Goal: Information Seeking & Learning: Learn about a topic

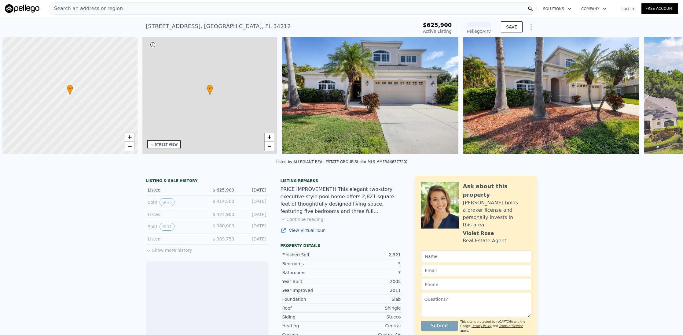
scroll to position [0, 2]
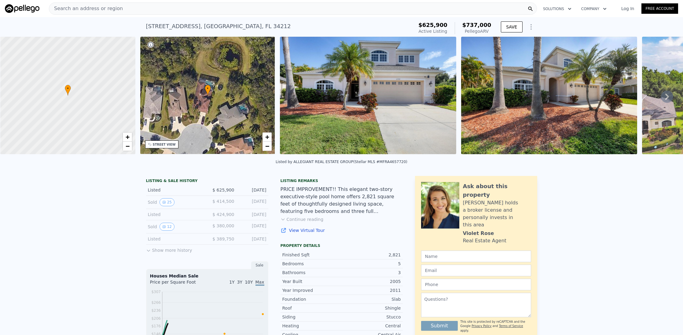
click at [165, 252] on button "Show more history" at bounding box center [169, 248] width 46 height 9
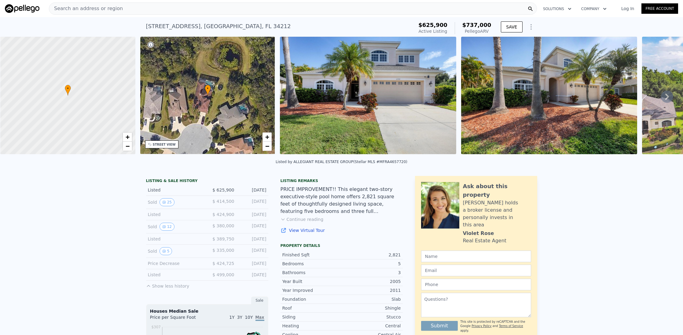
drag, startPoint x: 267, startPoint y: 251, endPoint x: 230, endPoint y: 255, distance: 36.5
click at [166, 255] on button "5" at bounding box center [166, 251] width 13 height 8
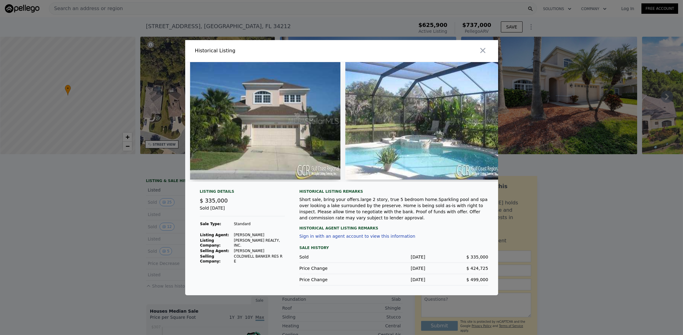
click at [306, 200] on div "Short sale, bring your offers.large 2 story, true 5 bedroom home.Sparkling pool…" at bounding box center [394, 208] width 189 height 24
click at [97, 245] on div at bounding box center [341, 167] width 683 height 335
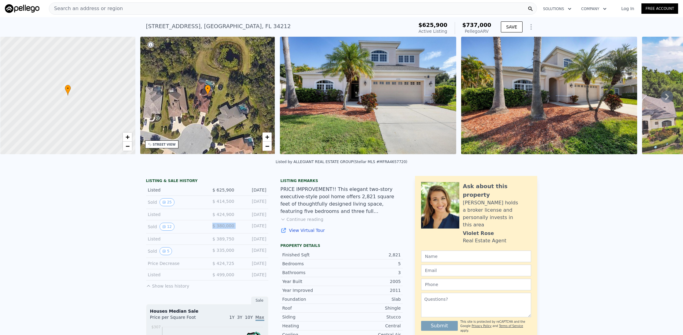
drag, startPoint x: 203, startPoint y: 229, endPoint x: 238, endPoint y: 229, distance: 34.8
click at [238, 229] on div "Sold 12 $ 380,000 Aug 30, 2012" at bounding box center [207, 226] width 122 height 13
click at [161, 230] on button "12" at bounding box center [167, 226] width 15 height 8
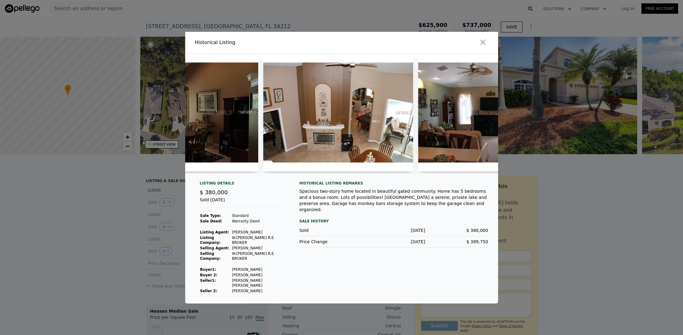
scroll to position [0, 1131]
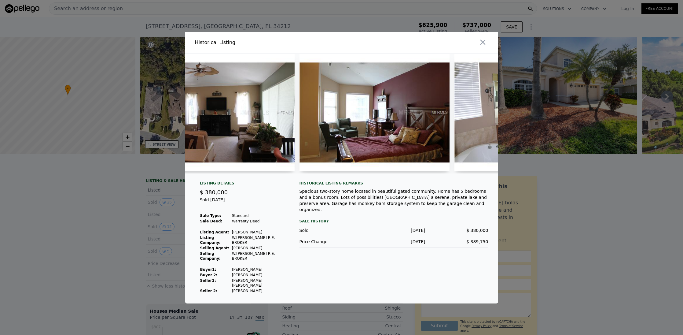
click at [171, 237] on div at bounding box center [341, 167] width 683 height 335
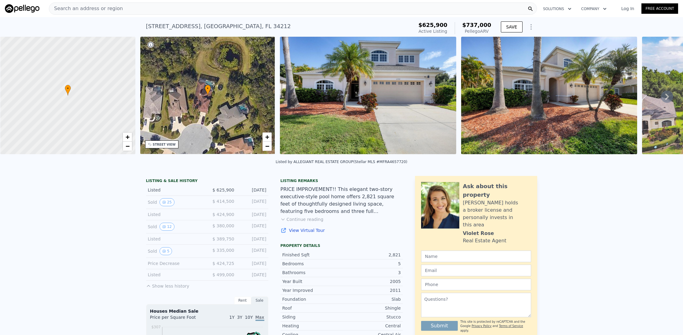
click at [482, 43] on img at bounding box center [549, 95] width 176 height 117
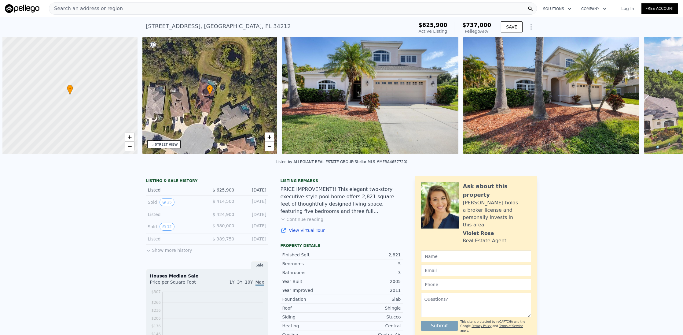
scroll to position [0, 2]
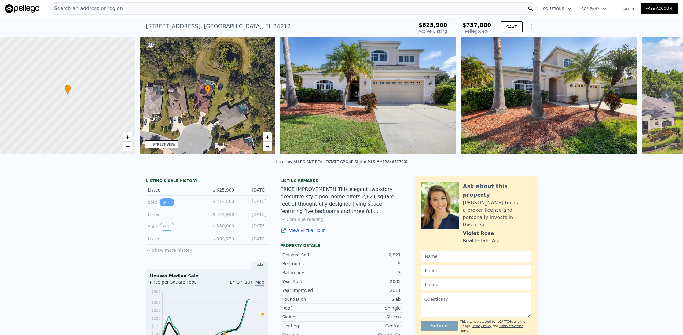
click at [166, 206] on button "25" at bounding box center [167, 202] width 15 height 8
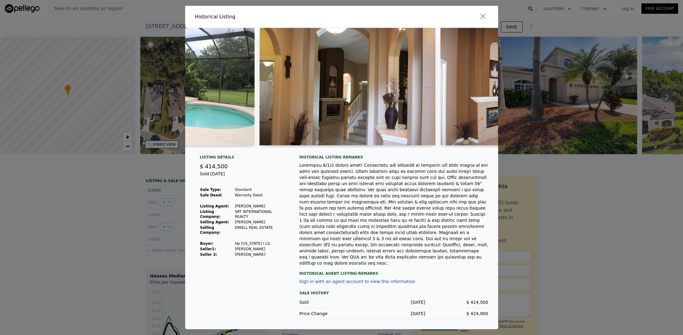
scroll to position [0, 313]
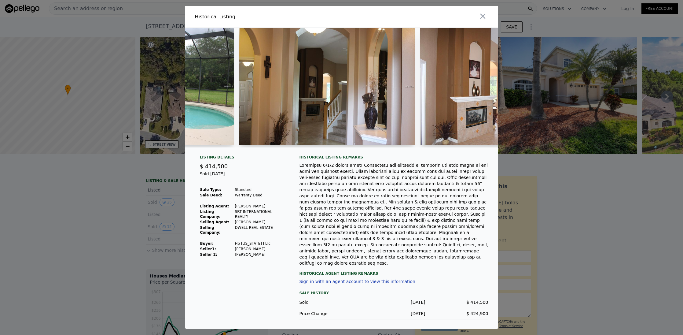
click at [305, 116] on img at bounding box center [327, 86] width 176 height 117
click at [268, 105] on img at bounding box center [327, 86] width 176 height 117
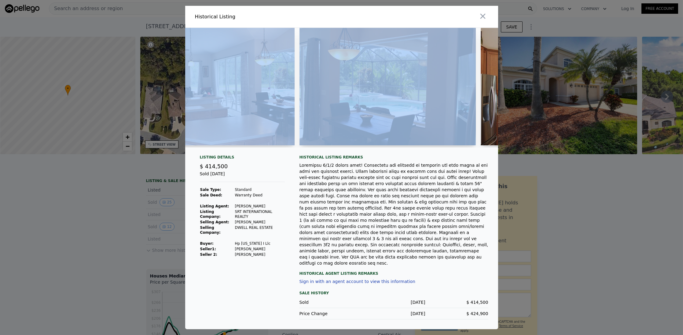
scroll to position [0, 815]
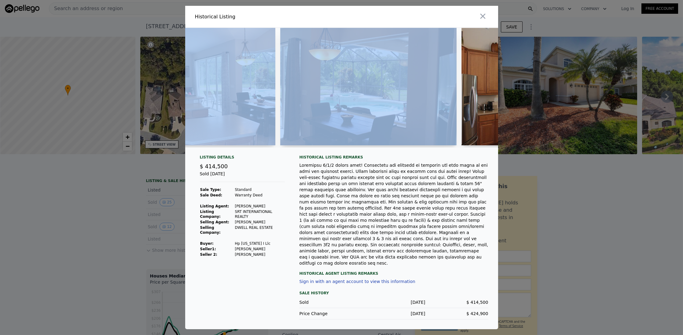
drag, startPoint x: 249, startPoint y: 158, endPoint x: 301, endPoint y: 155, distance: 51.8
click at [301, 147] on div at bounding box center [341, 87] width 313 height 119
click at [308, 164] on div "Listing Details $ 414,500 Sold [DATE] Sale Type: Standard Sale Deed: Warranty D…" at bounding box center [341, 178] width 313 height 301
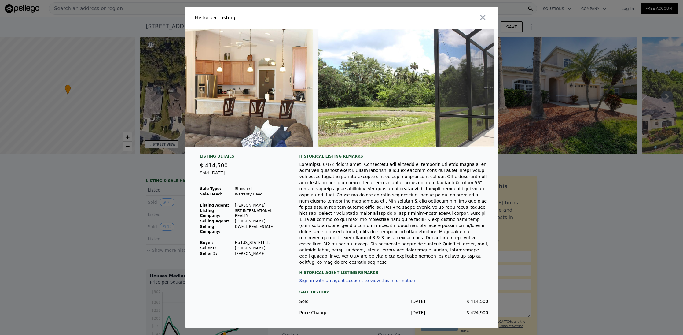
scroll to position [0, 4270]
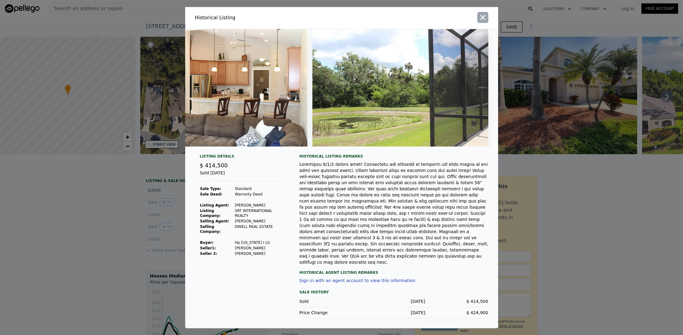
click at [482, 20] on icon "button" at bounding box center [482, 17] width 5 height 5
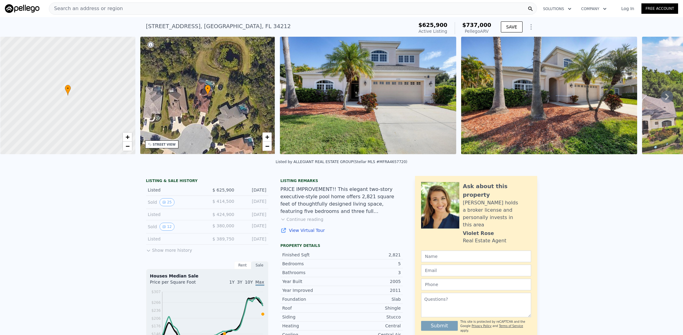
click at [663, 98] on icon at bounding box center [667, 96] width 12 height 12
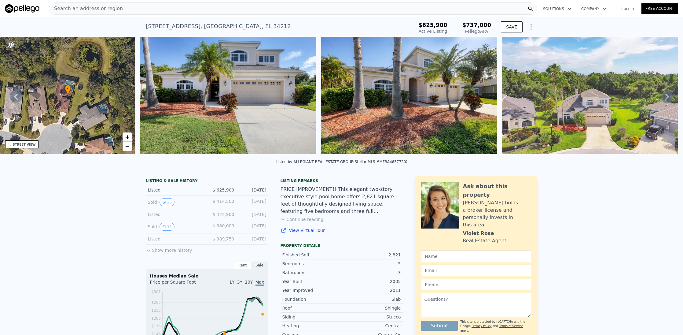
click at [663, 98] on icon at bounding box center [667, 96] width 12 height 12
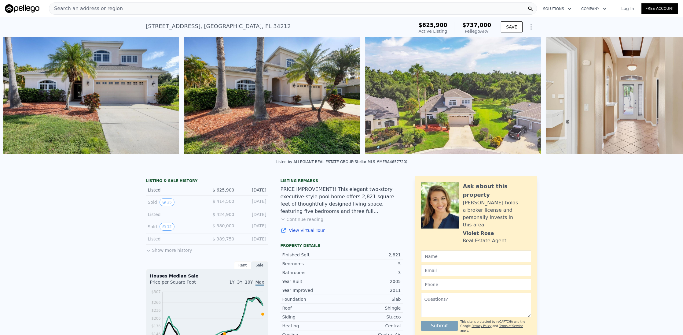
scroll to position [0, 280]
click at [663, 98] on img at bounding box center [634, 95] width 176 height 117
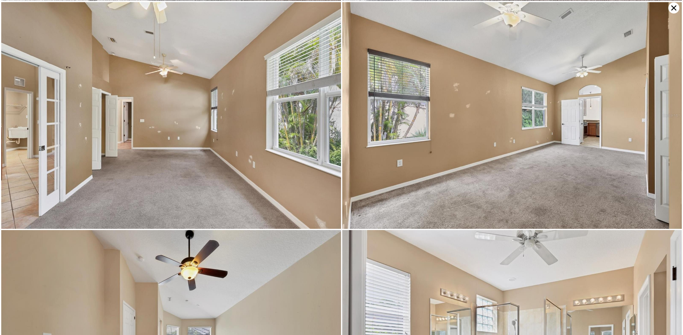
scroll to position [1808, 0]
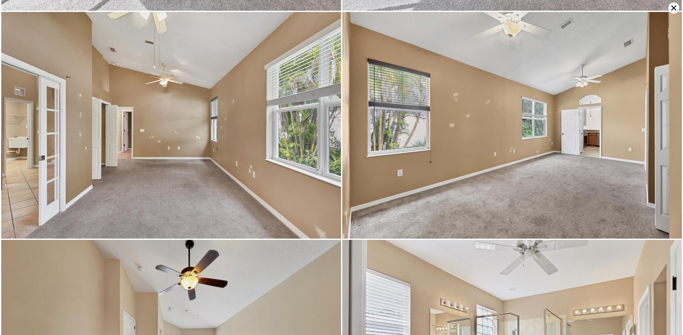
click at [674, 11] on icon at bounding box center [673, 7] width 11 height 11
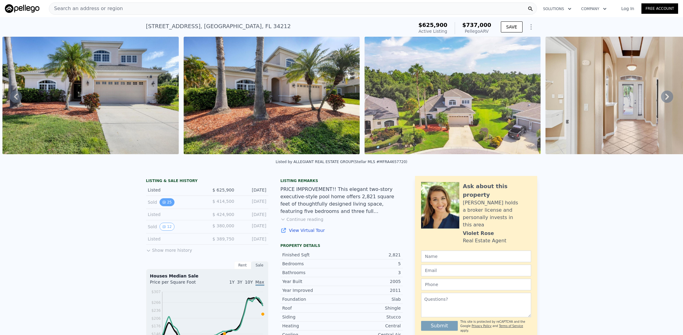
click at [163, 203] on icon "View historical data" at bounding box center [164, 202] width 2 height 2
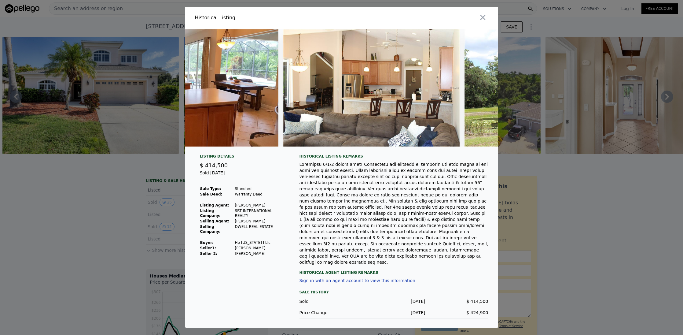
scroll to position [0, 4270]
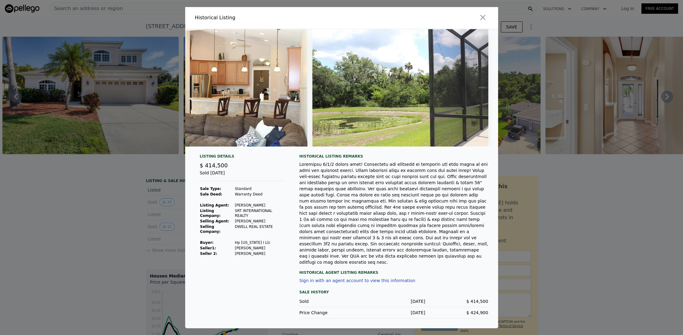
click at [528, 204] on div at bounding box center [341, 167] width 683 height 335
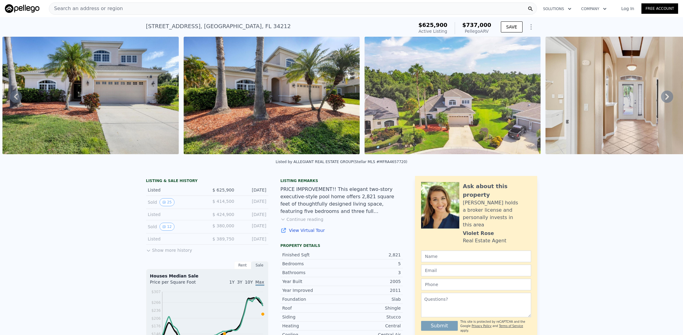
click at [613, 184] on div "LISTING & SALE HISTORY Listed $ 625,900 [DATE] Sold 25 $ 414,500 [DATE] Listed …" at bounding box center [341, 340] width 683 height 339
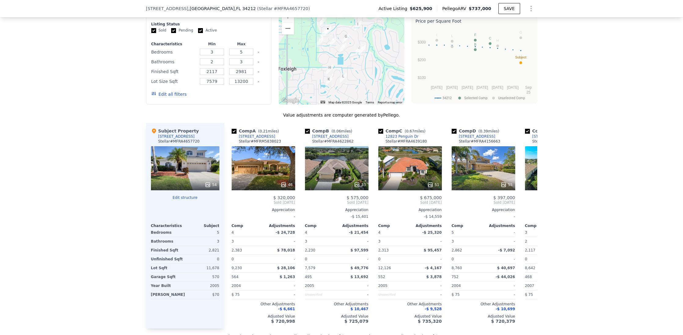
scroll to position [578, 0]
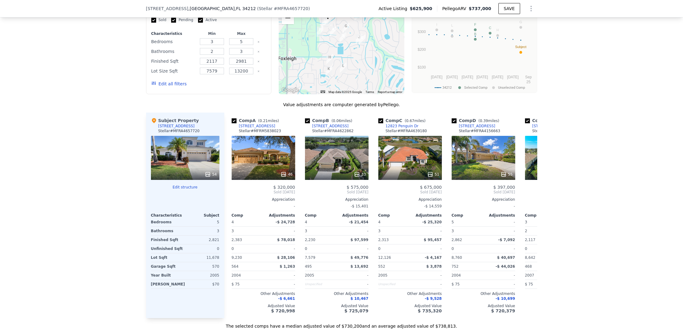
click at [591, 78] on div "We found 12 sales that match your search Listings provided by Stellar MLS . Fil…" at bounding box center [341, 148] width 683 height 359
drag, startPoint x: 426, startPoint y: 210, endPoint x: 443, endPoint y: 210, distance: 17.1
click at [443, 210] on div "Comp A ( 0.21 miles) [STREET_ADDRESS] Stellar # MFRM5838023 46 $ 320,000 Sold […" at bounding box center [380, 214] width 313 height 205
click at [638, 146] on div "We found 12 sales that match your search Listings provided by Stellar MLS . Fil…" at bounding box center [341, 148] width 683 height 359
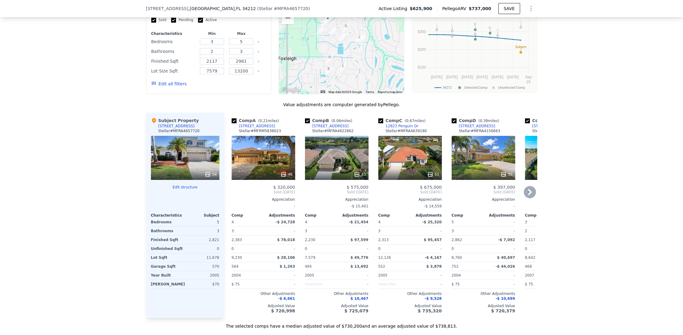
click at [530, 198] on icon at bounding box center [530, 192] width 12 height 12
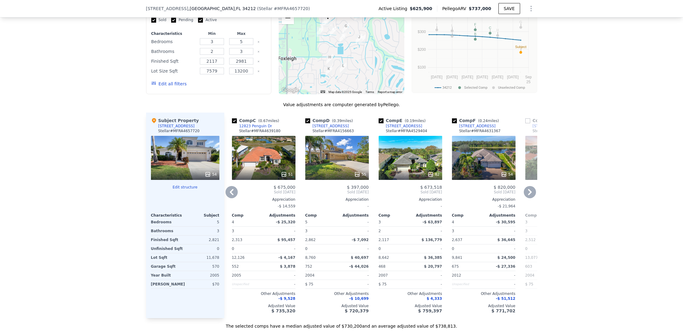
click at [528, 197] on icon at bounding box center [530, 192] width 12 height 12
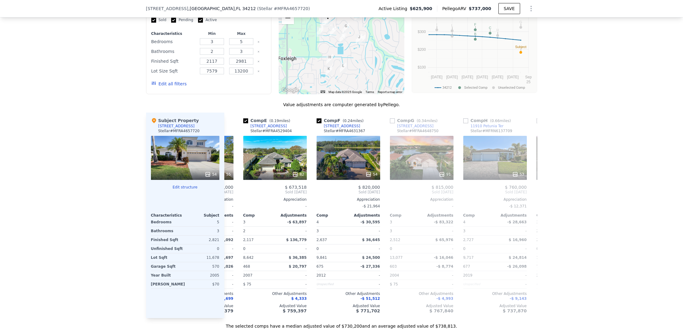
scroll to position [0, 293]
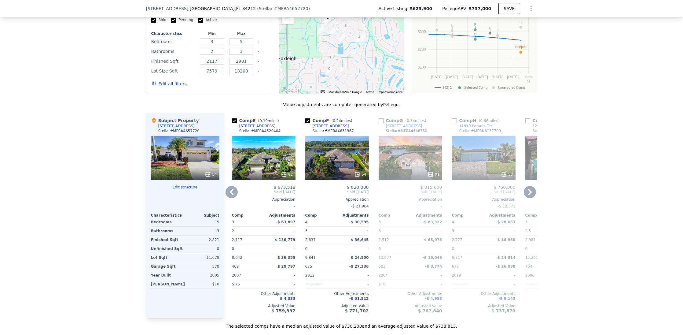
click at [528, 197] on icon at bounding box center [530, 192] width 12 height 12
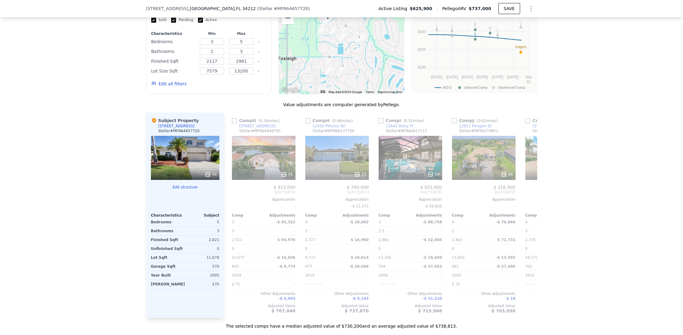
scroll to position [0, 440]
click at [428, 194] on span "Sold [DATE]" at bounding box center [410, 191] width 64 height 5
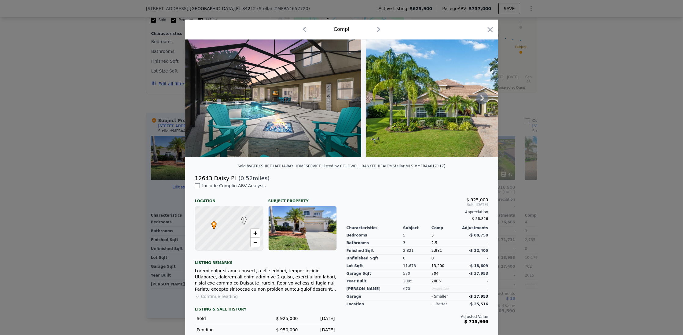
click at [484, 97] on icon at bounding box center [482, 98] width 12 height 12
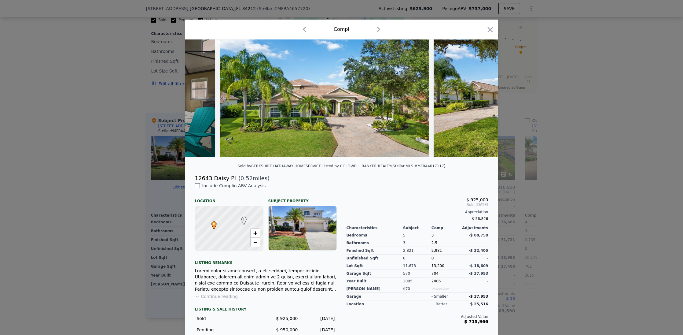
scroll to position [0, 146]
click at [484, 97] on img at bounding box center [521, 97] width 176 height 117
click at [484, 97] on icon at bounding box center [482, 98] width 12 height 12
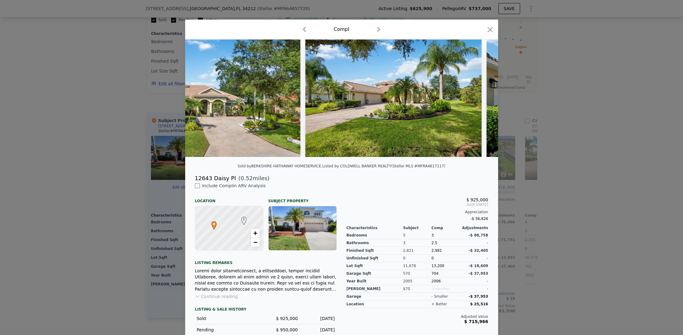
scroll to position [0, 293]
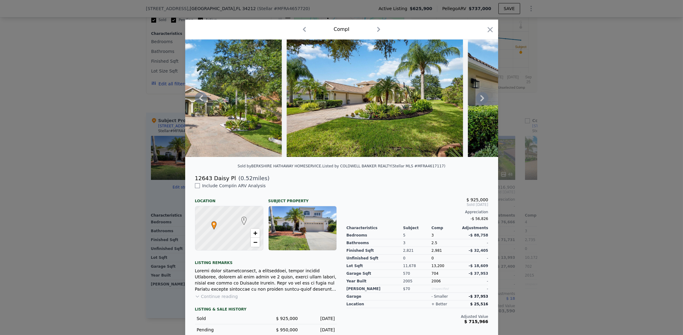
click at [484, 97] on icon at bounding box center [482, 98] width 12 height 12
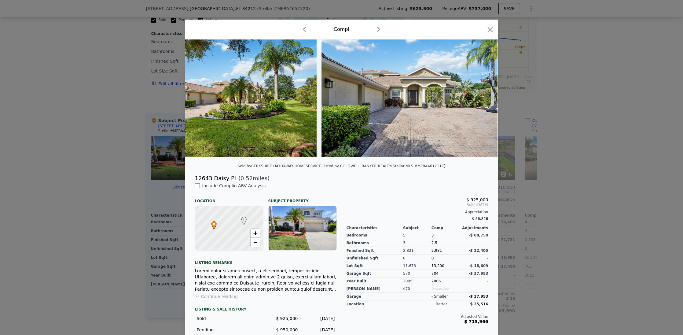
scroll to position [0, 440]
click at [483, 99] on icon at bounding box center [482, 98] width 12 height 12
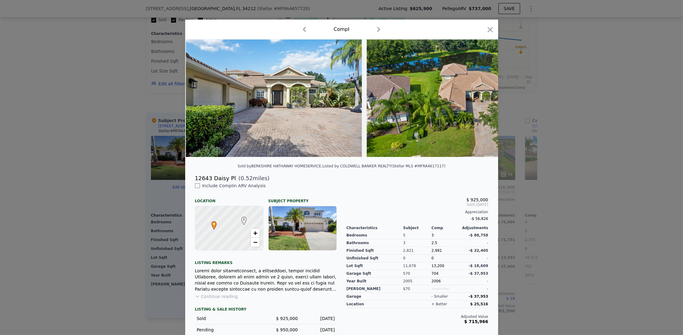
scroll to position [0, 586]
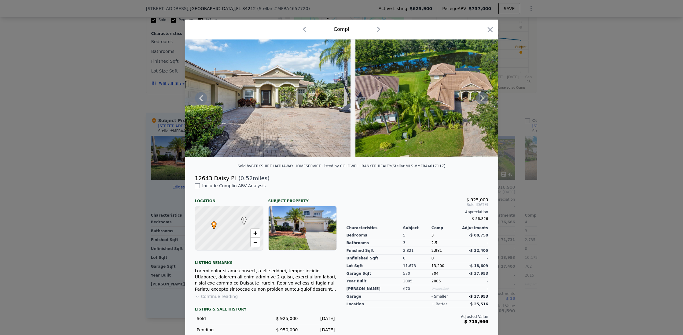
click at [483, 99] on icon at bounding box center [482, 98] width 12 height 12
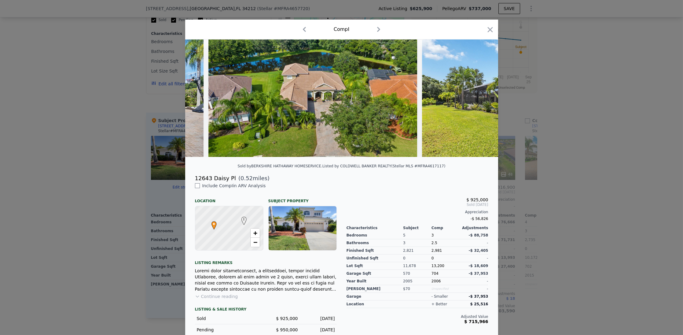
click at [483, 99] on div at bounding box center [341, 97] width 313 height 117
click at [483, 99] on icon at bounding box center [482, 98] width 12 height 12
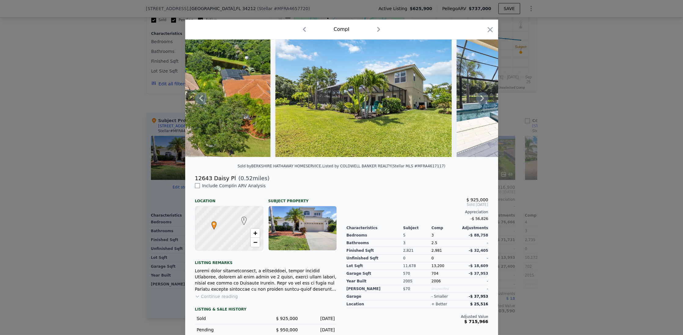
click at [483, 99] on icon at bounding box center [482, 98] width 12 height 12
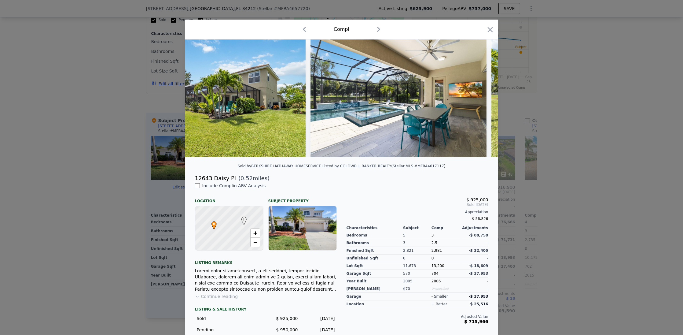
scroll to position [0, 1027]
click at [483, 99] on icon at bounding box center [482, 98] width 12 height 12
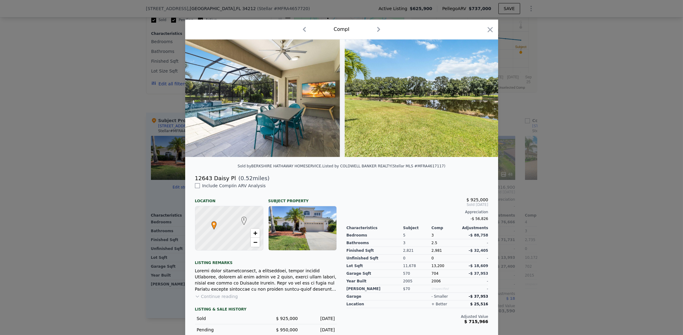
scroll to position [0, 1173]
click at [483, 99] on icon at bounding box center [482, 98] width 12 height 12
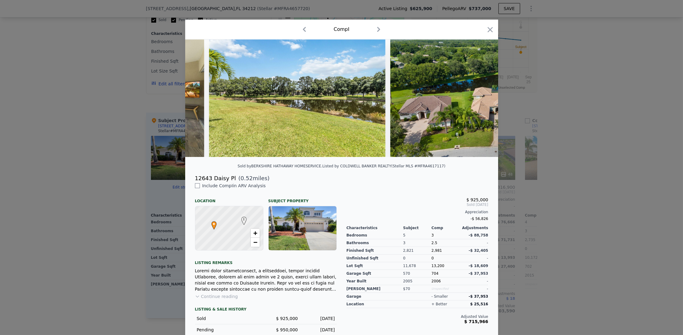
scroll to position [0, 1320]
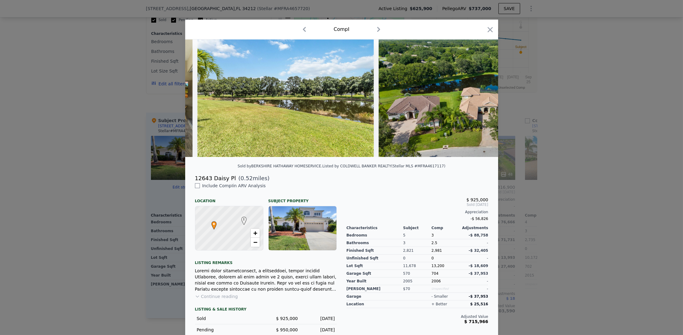
click at [483, 99] on div at bounding box center [341, 97] width 313 height 117
click at [483, 99] on icon at bounding box center [482, 98] width 12 height 12
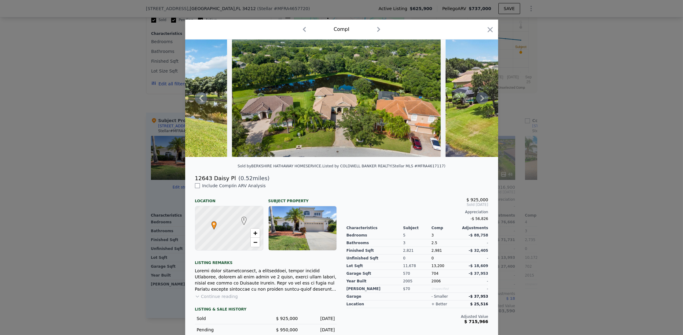
click at [483, 99] on icon at bounding box center [482, 98] width 12 height 12
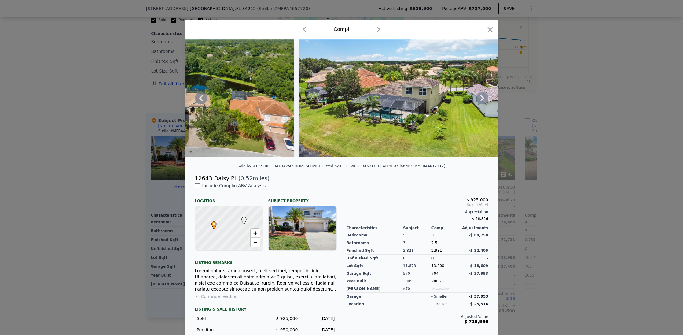
click at [483, 99] on icon at bounding box center [482, 98] width 12 height 12
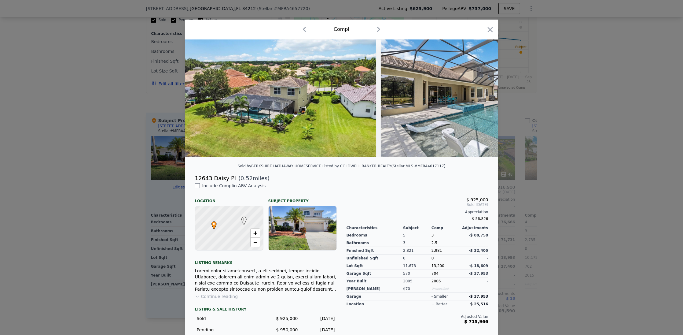
scroll to position [0, 1760]
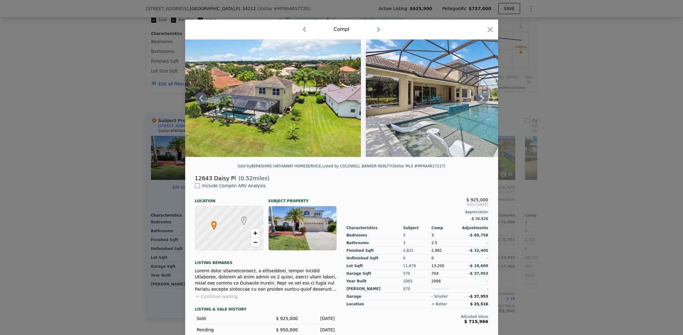
click at [483, 99] on icon at bounding box center [482, 98] width 12 height 12
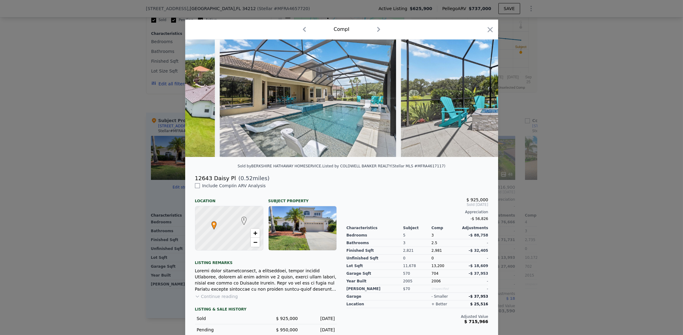
scroll to position [0, 1907]
click at [483, 99] on icon at bounding box center [482, 98] width 12 height 12
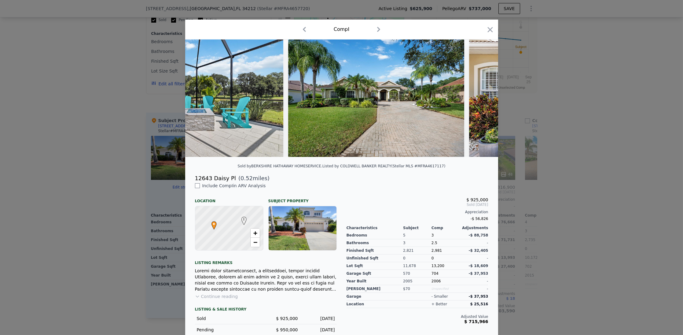
click at [483, 99] on div at bounding box center [341, 97] width 313 height 117
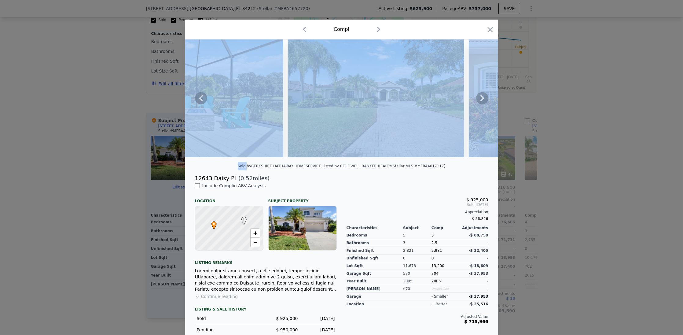
click at [483, 99] on icon at bounding box center [482, 98] width 12 height 12
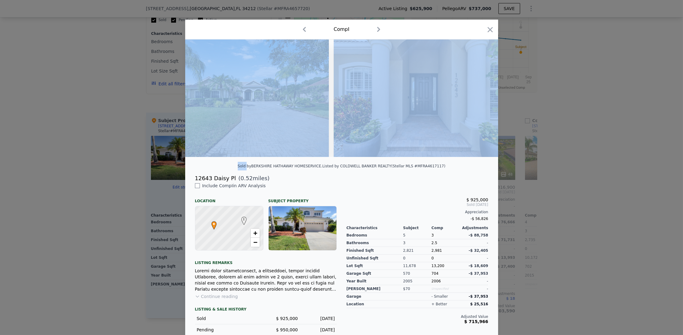
scroll to position [0, 2347]
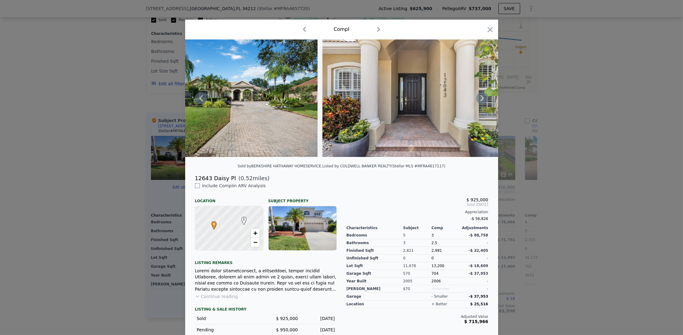
click at [450, 171] on div "Sold by BERKSHIRE HATHAWAY HOMESERVICE . Listed by COLDWELL BANKER REALTY (Stel…" at bounding box center [341, 168] width 313 height 12
click at [479, 100] on icon at bounding box center [482, 98] width 12 height 12
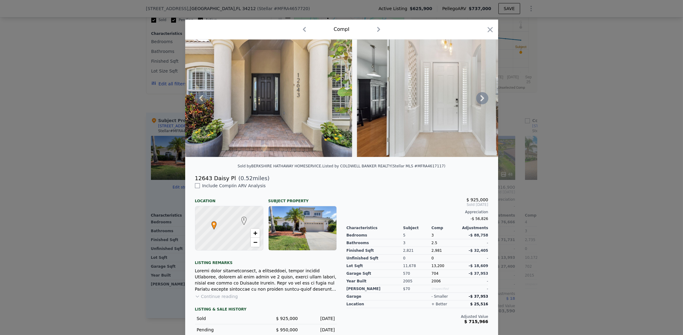
click at [477, 104] on icon at bounding box center [482, 98] width 12 height 12
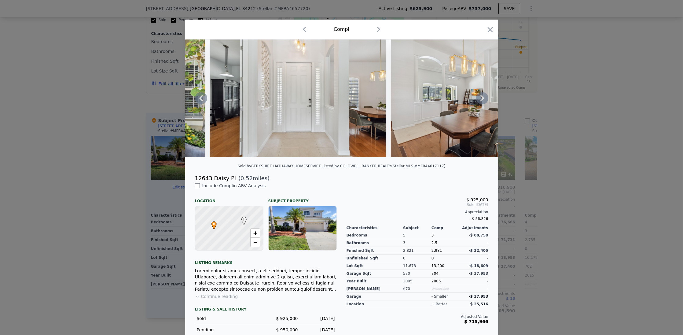
click at [477, 104] on icon at bounding box center [482, 98] width 12 height 12
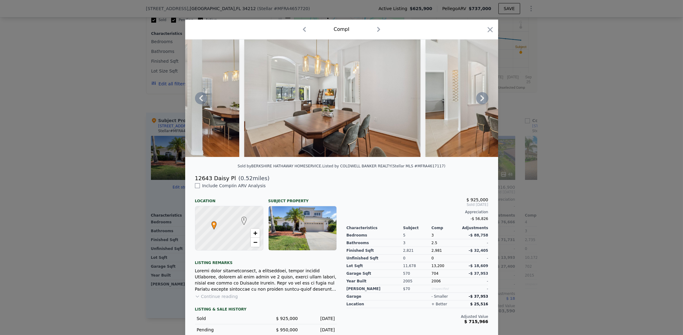
click at [477, 104] on icon at bounding box center [482, 98] width 12 height 12
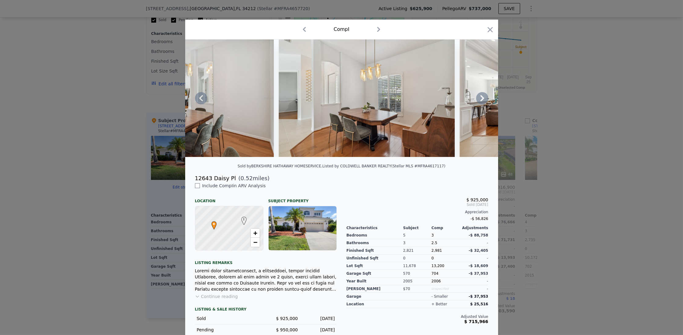
click at [477, 104] on icon at bounding box center [482, 98] width 12 height 12
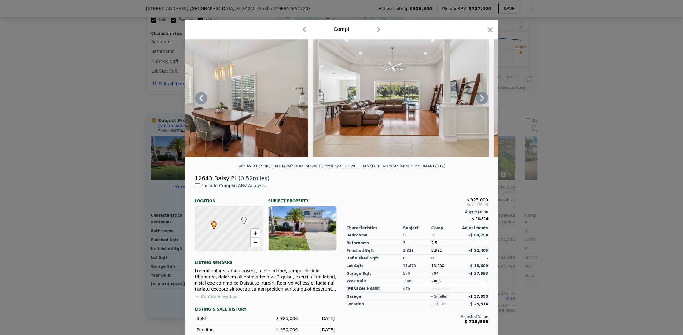
click at [477, 104] on icon at bounding box center [482, 98] width 12 height 12
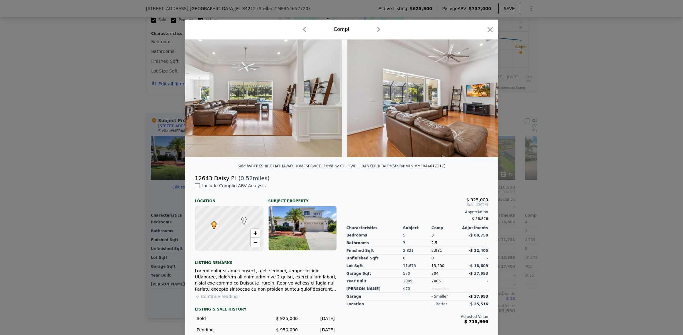
scroll to position [21, 0]
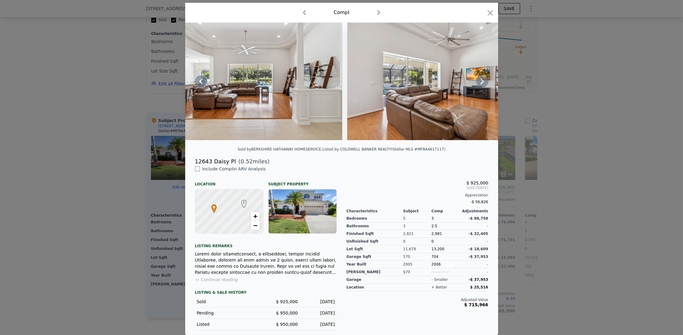
click at [478, 80] on icon at bounding box center [482, 81] width 12 height 12
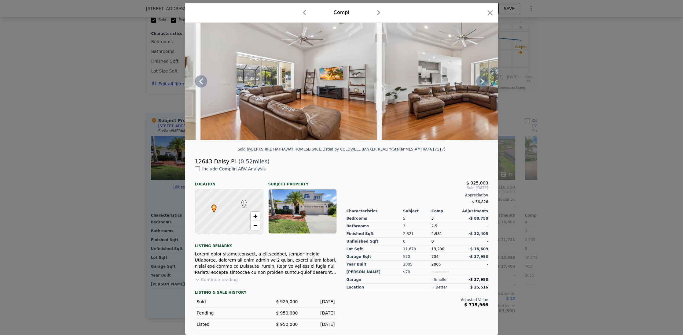
click at [480, 80] on icon at bounding box center [482, 81] width 4 height 6
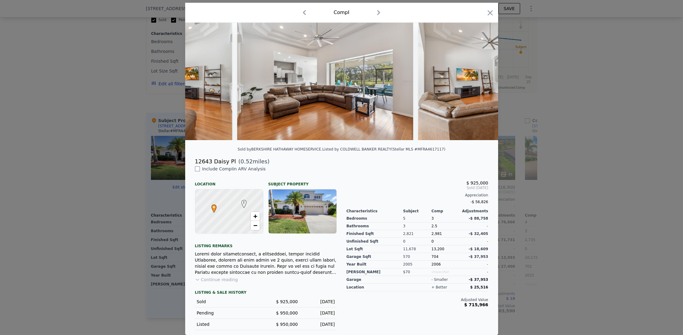
scroll to position [0, 3521]
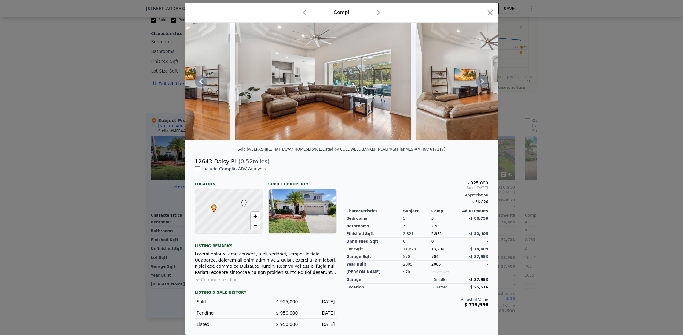
click at [480, 80] on icon at bounding box center [482, 81] width 4 height 6
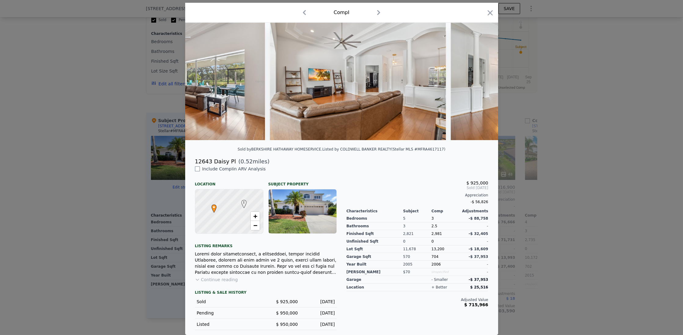
scroll to position [0, 3667]
click at [647, 98] on div at bounding box center [341, 167] width 683 height 335
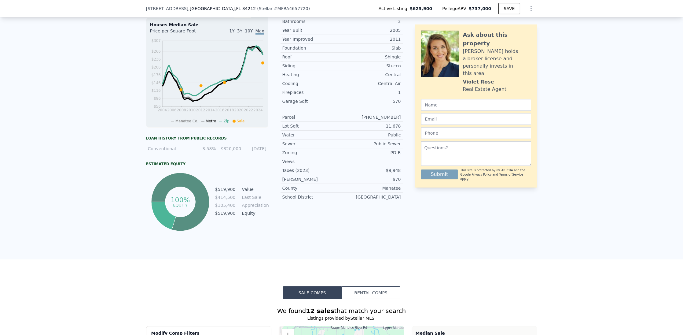
scroll to position [242, 0]
